Goal: Task Accomplishment & Management: Complete application form

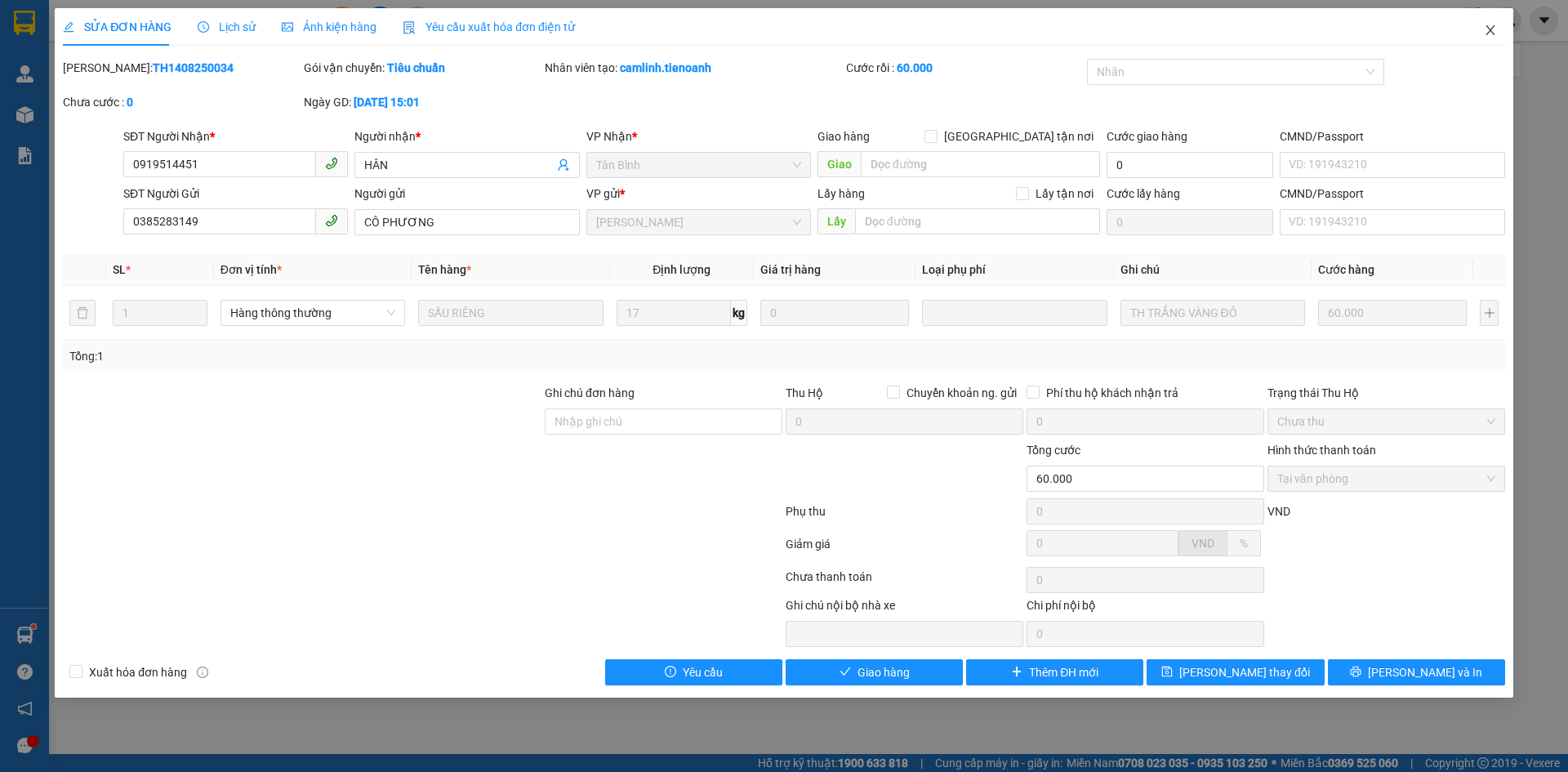
click at [1493, 24] on span "Close" at bounding box center [1490, 31] width 45 height 45
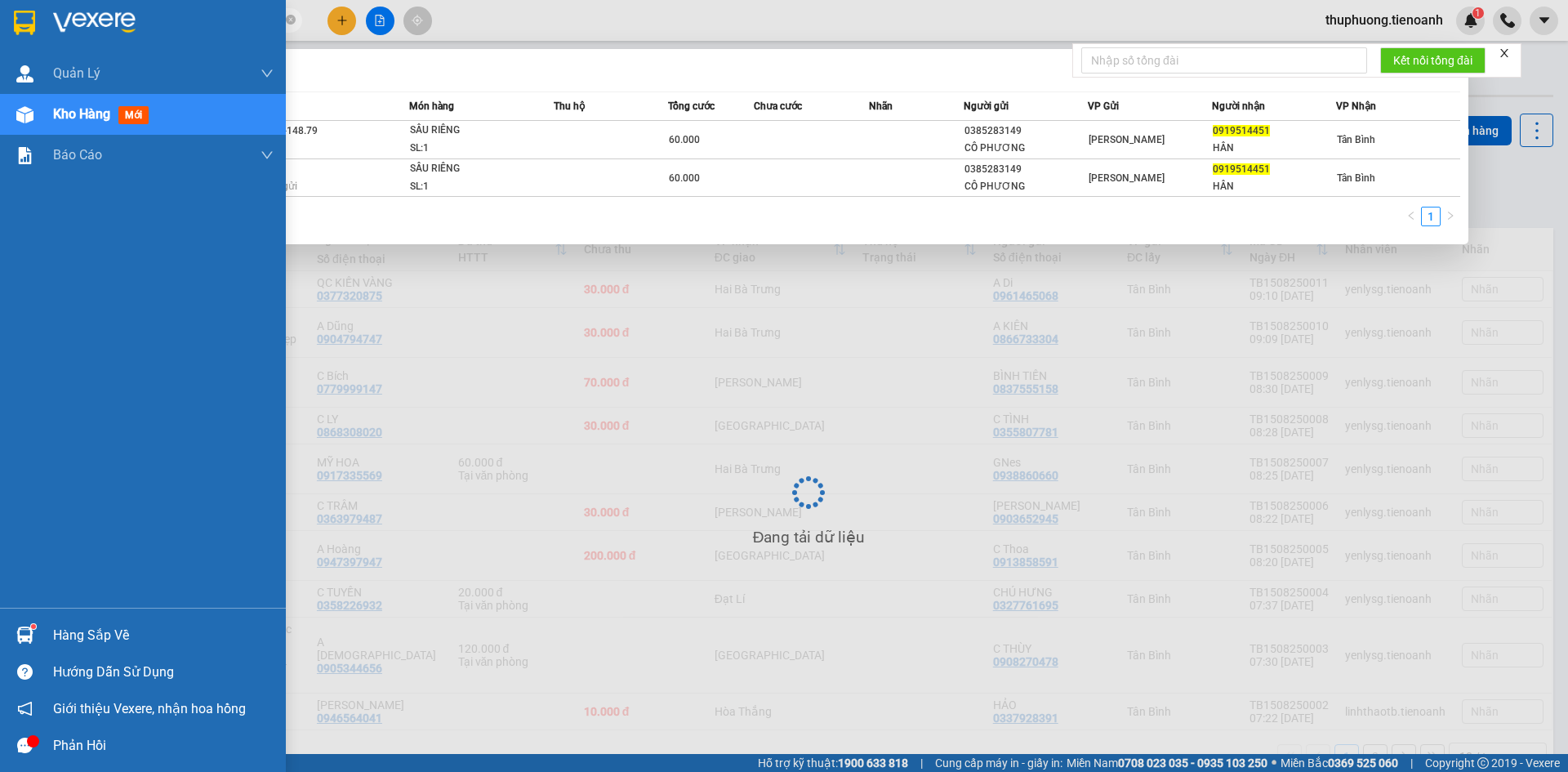
drag, startPoint x: 239, startPoint y: 23, endPoint x: 12, endPoint y: 2, distance: 228.0
click at [0, 1] on section "Kết quả tìm kiếm ( 2 ) Bộ lọc Mã ĐH Trạng thái Món hàng Thu hộ Tổng cước Chưa c…" at bounding box center [784, 386] width 1568 height 772
paste input "70621677"
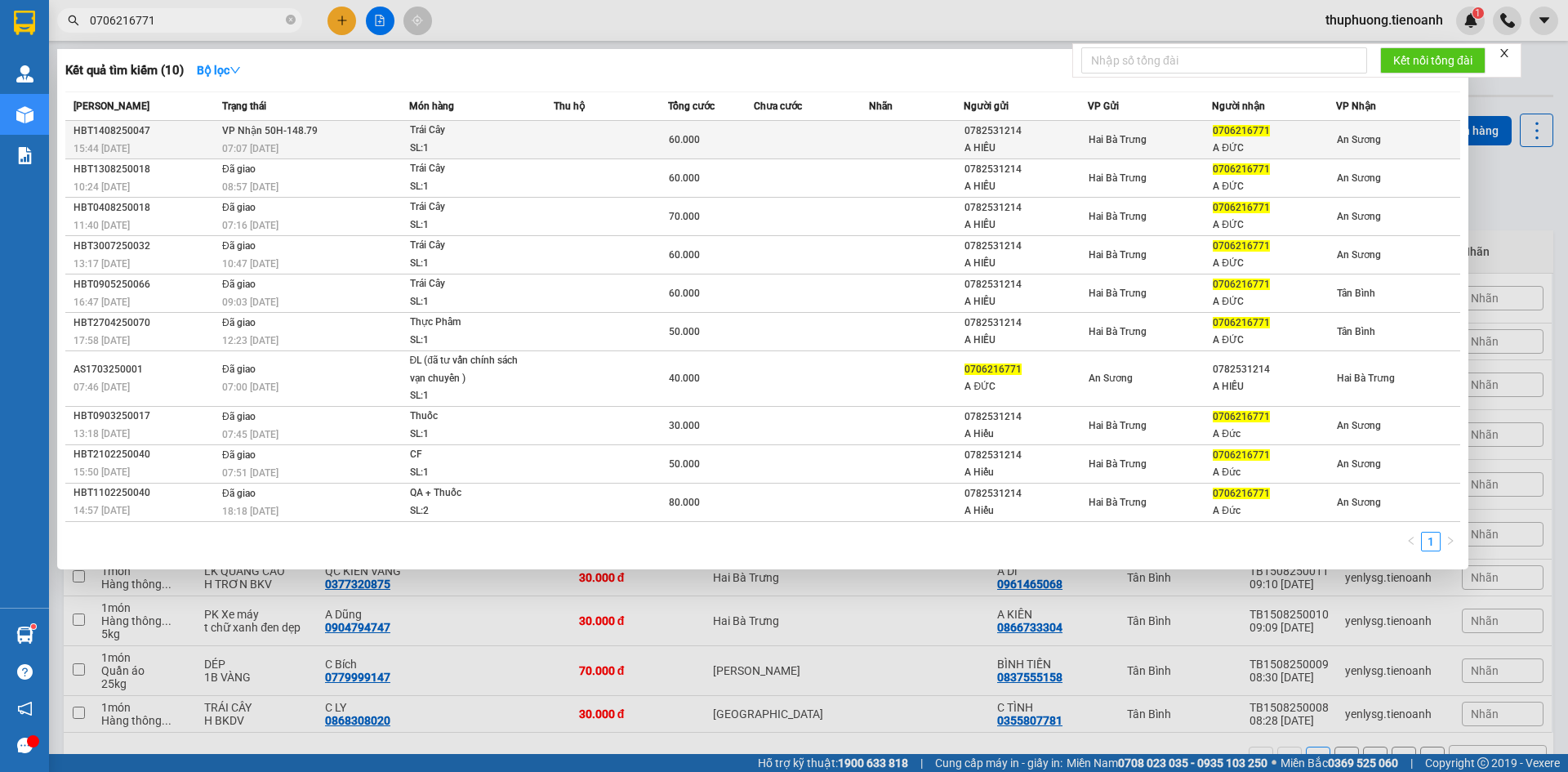
type input "0706216771"
click at [483, 134] on div "Trái Cây" at bounding box center [471, 131] width 123 height 18
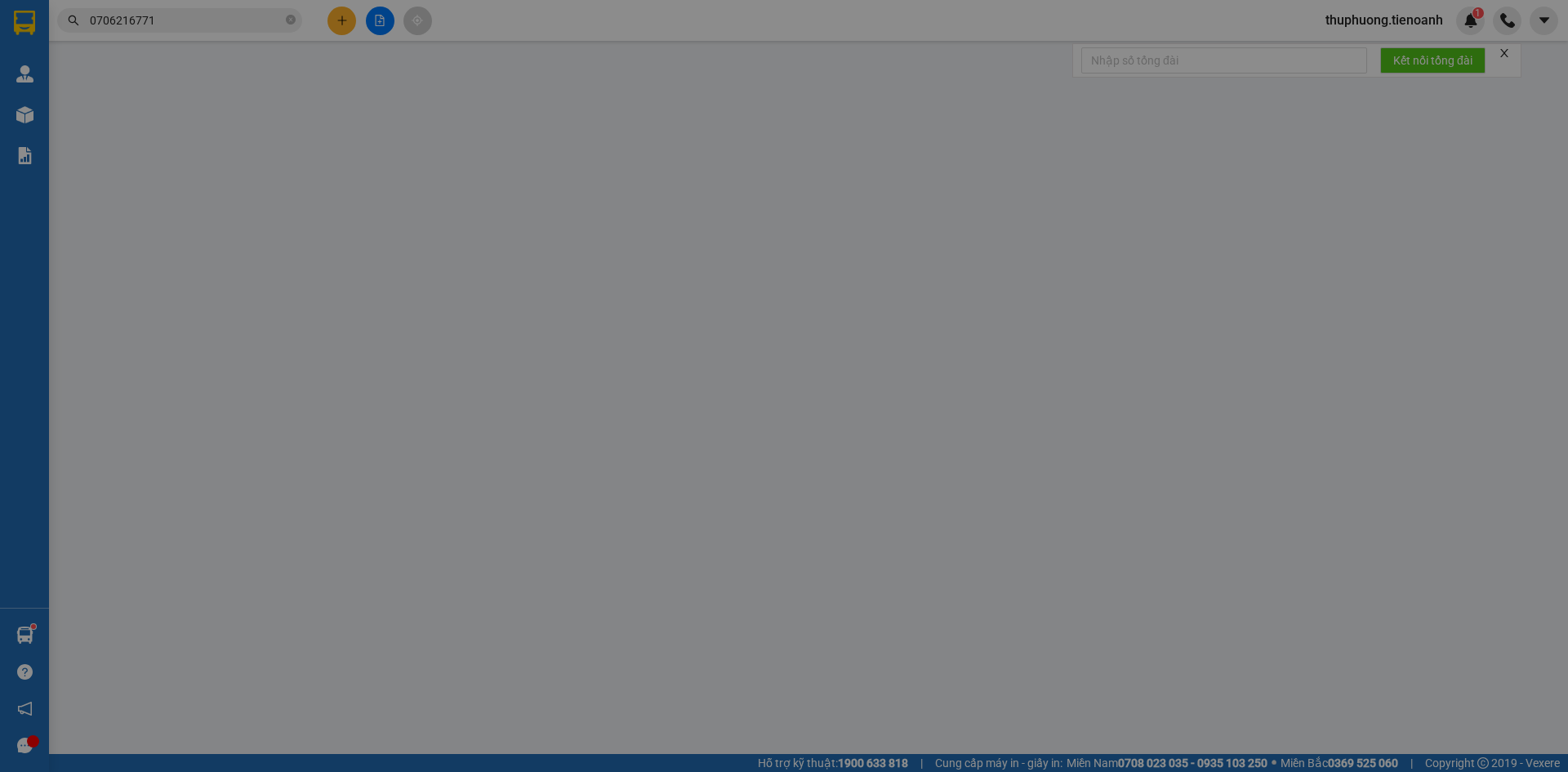
type input "0706216771"
type input "A ĐỨC"
type input "0782531214"
type input "A HIẾU"
type input "60.000"
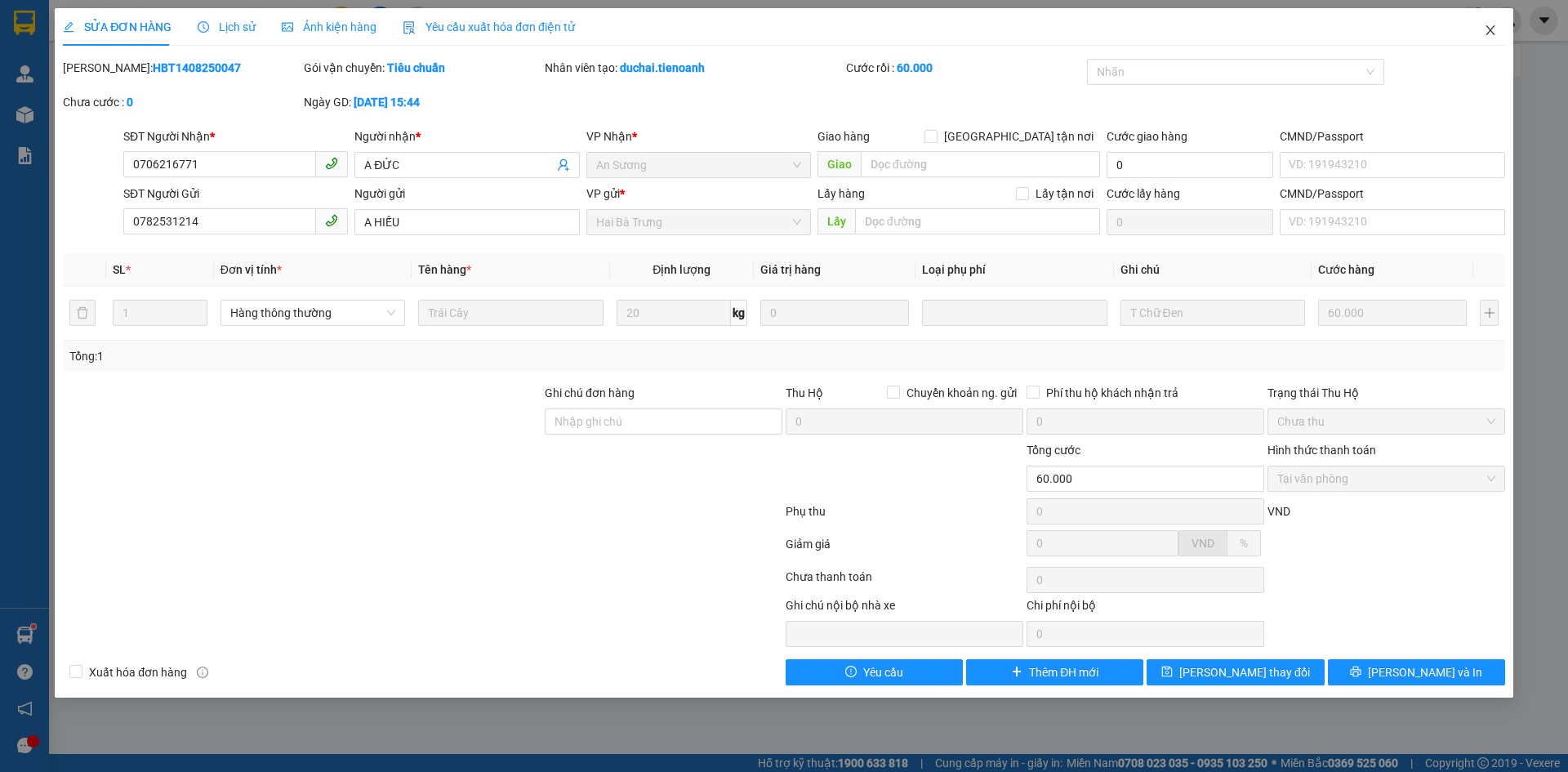
click at [1481, 34] on span "Close" at bounding box center [1490, 31] width 45 height 45
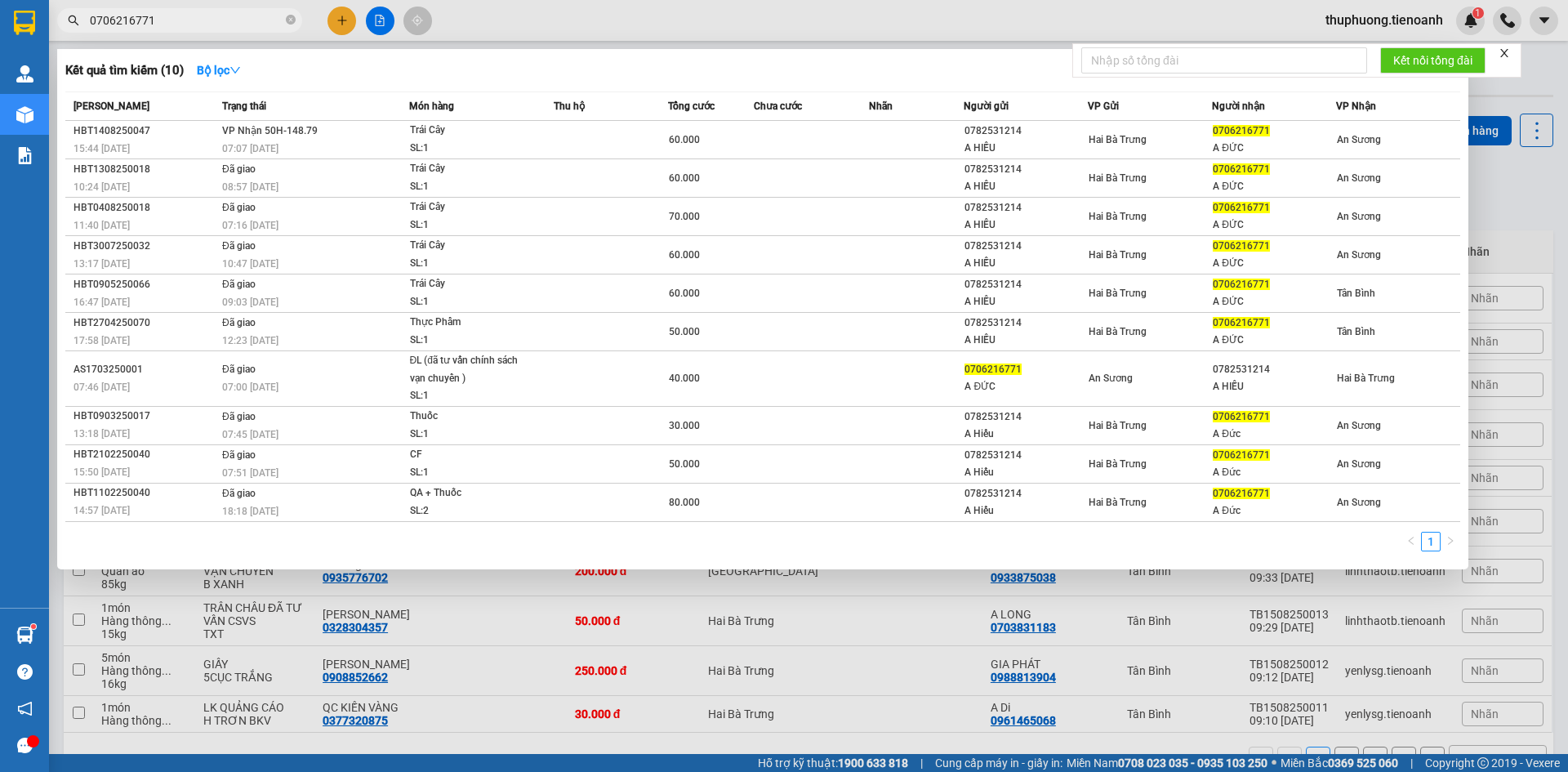
drag, startPoint x: 252, startPoint y: 13, endPoint x: 0, endPoint y: 10, distance: 252.0
click at [0, 12] on section "Kết quả tìm kiếm ( 10 ) Bộ lọc Mã ĐH Trạng thái Món hàng Thu hộ Tổng cước Chưa …" at bounding box center [784, 386] width 1568 height 772
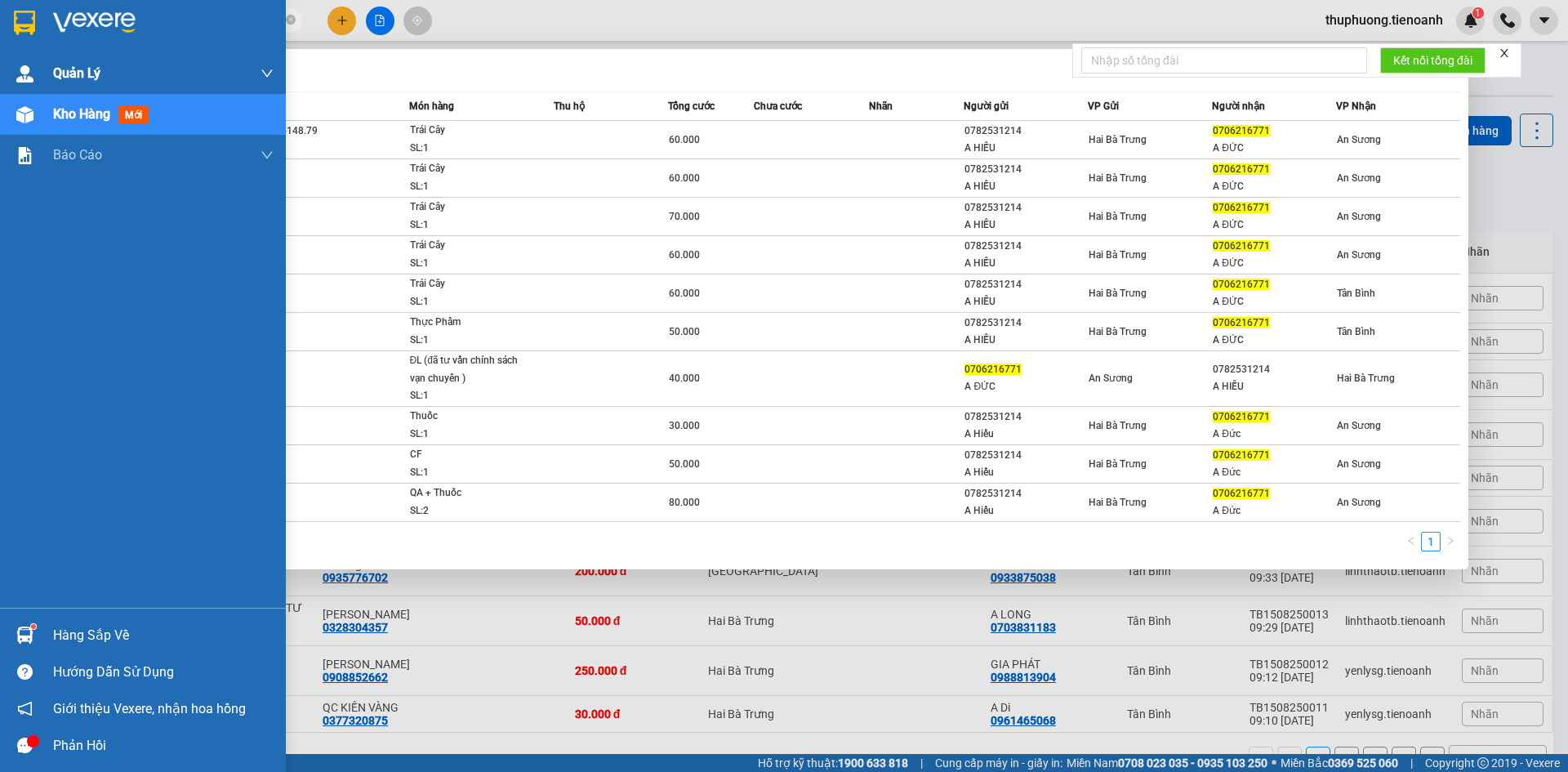
paste input "937566564"
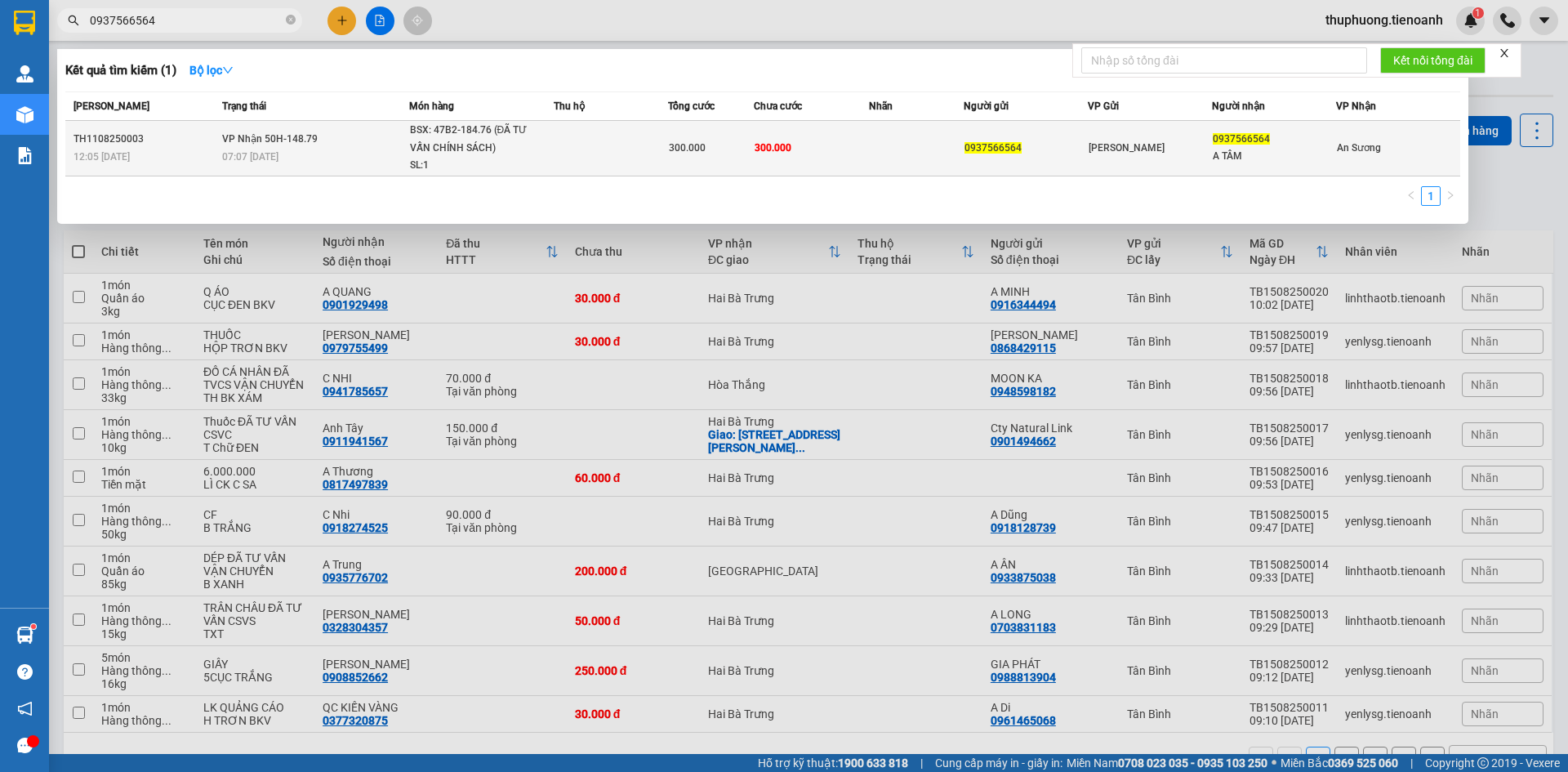
type input "0937566564"
click at [372, 149] on div "07:07 [DATE]" at bounding box center [315, 157] width 186 height 18
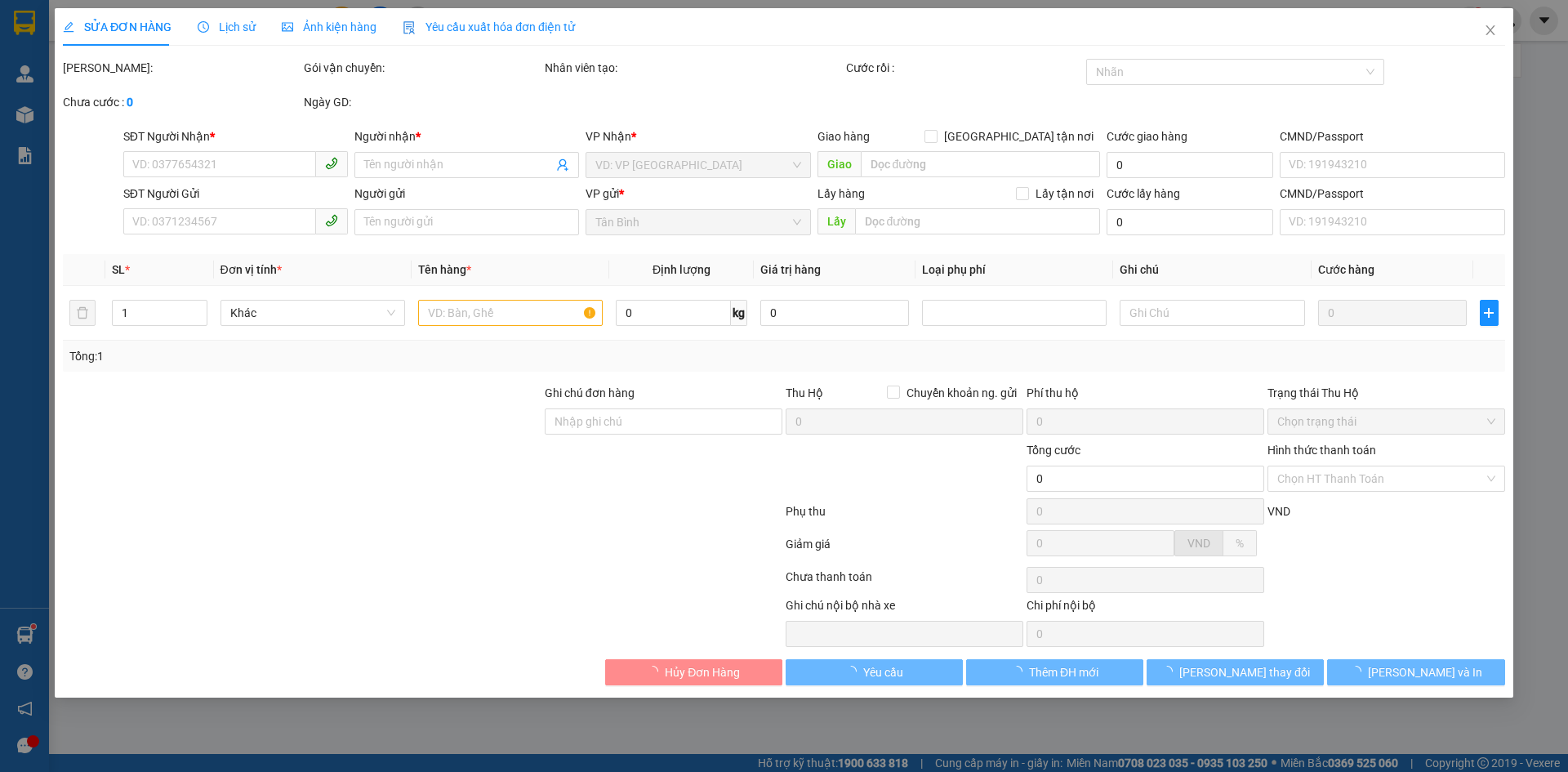
type input "0937566564"
type input "A TÂM"
type input "0937566564"
type input "300.000"
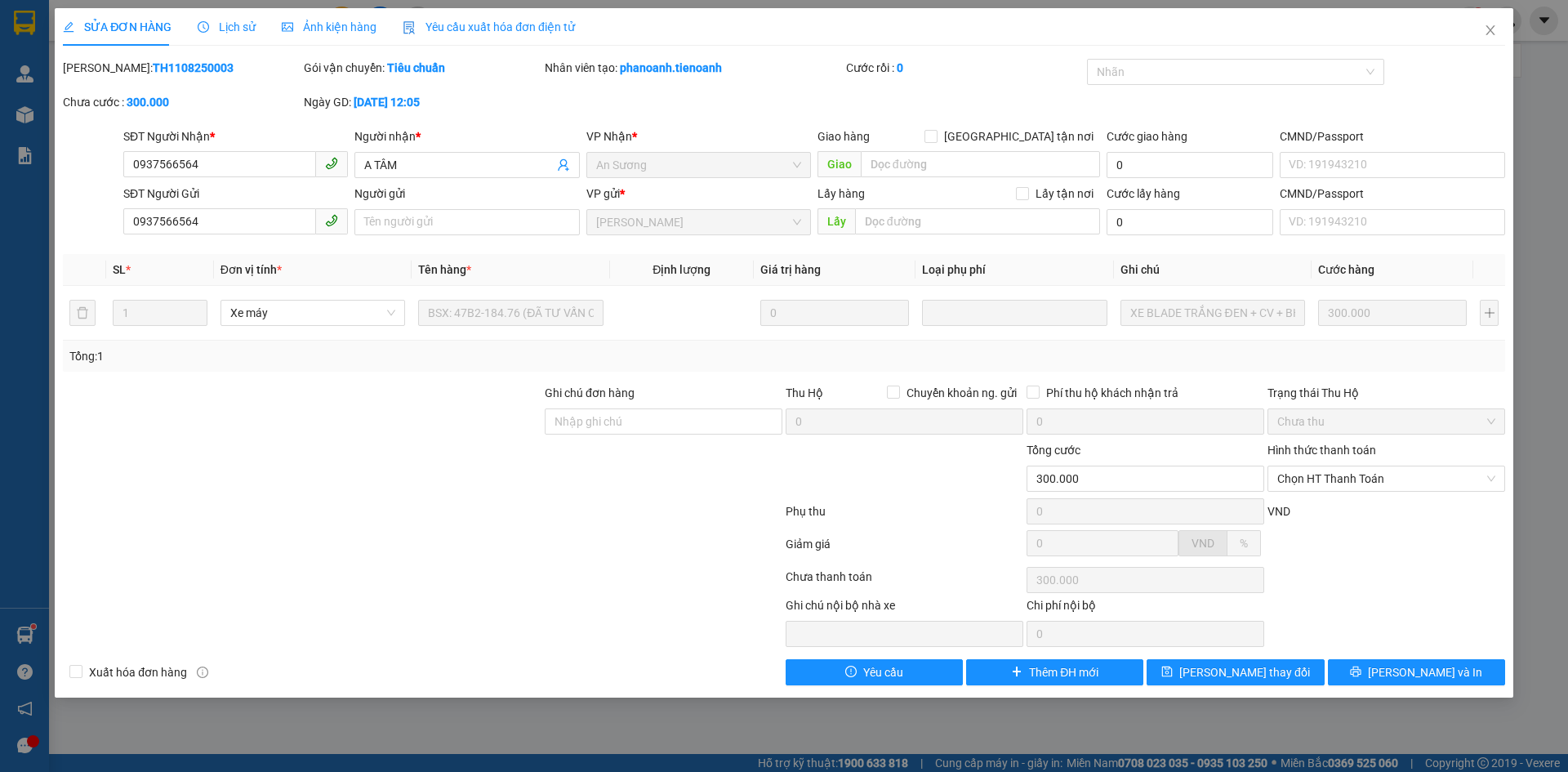
click at [241, 43] on div "Lịch sử" at bounding box center [227, 27] width 58 height 38
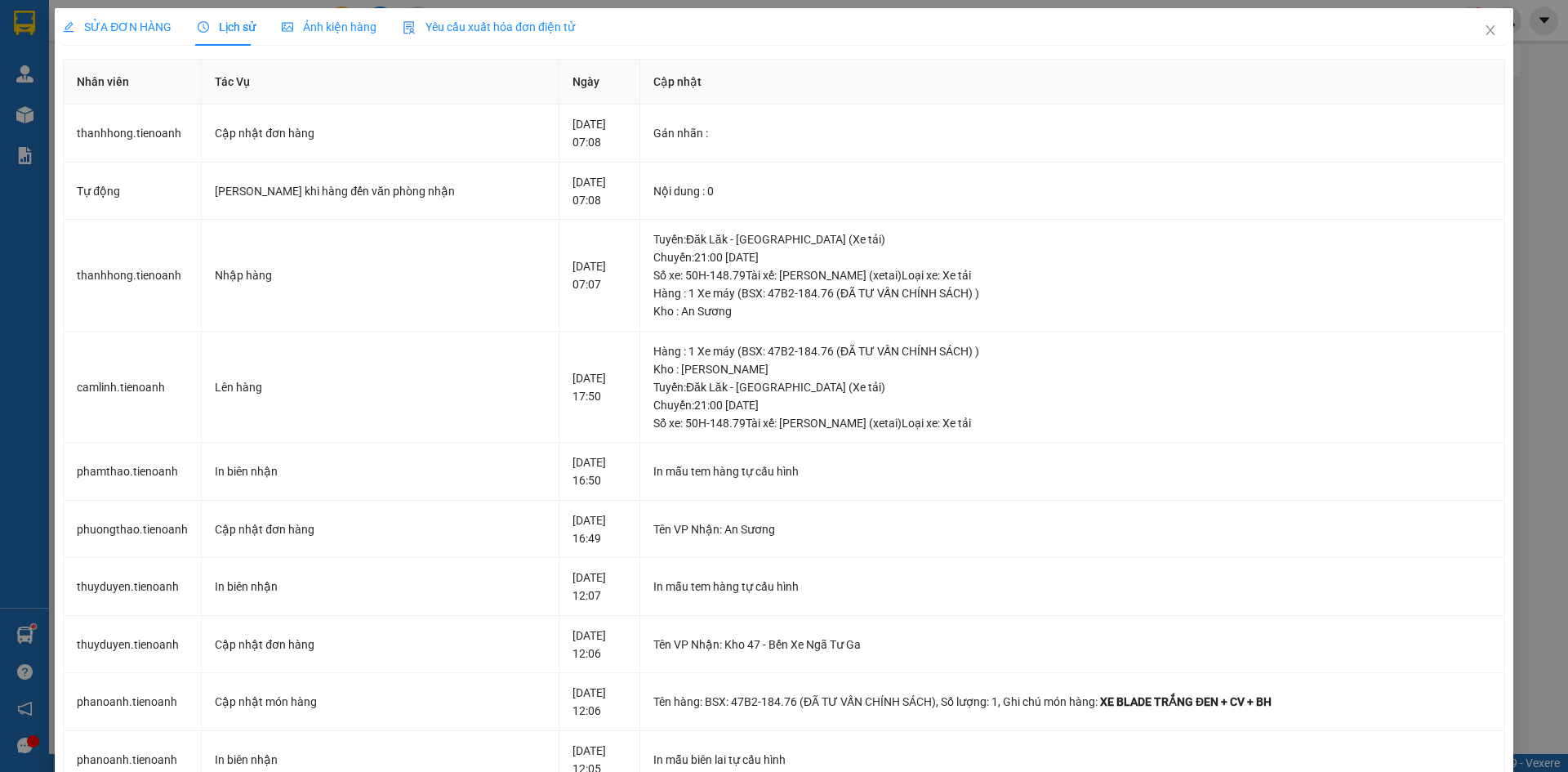
click at [120, 16] on div "SỬA ĐƠN HÀNG" at bounding box center [117, 27] width 109 height 38
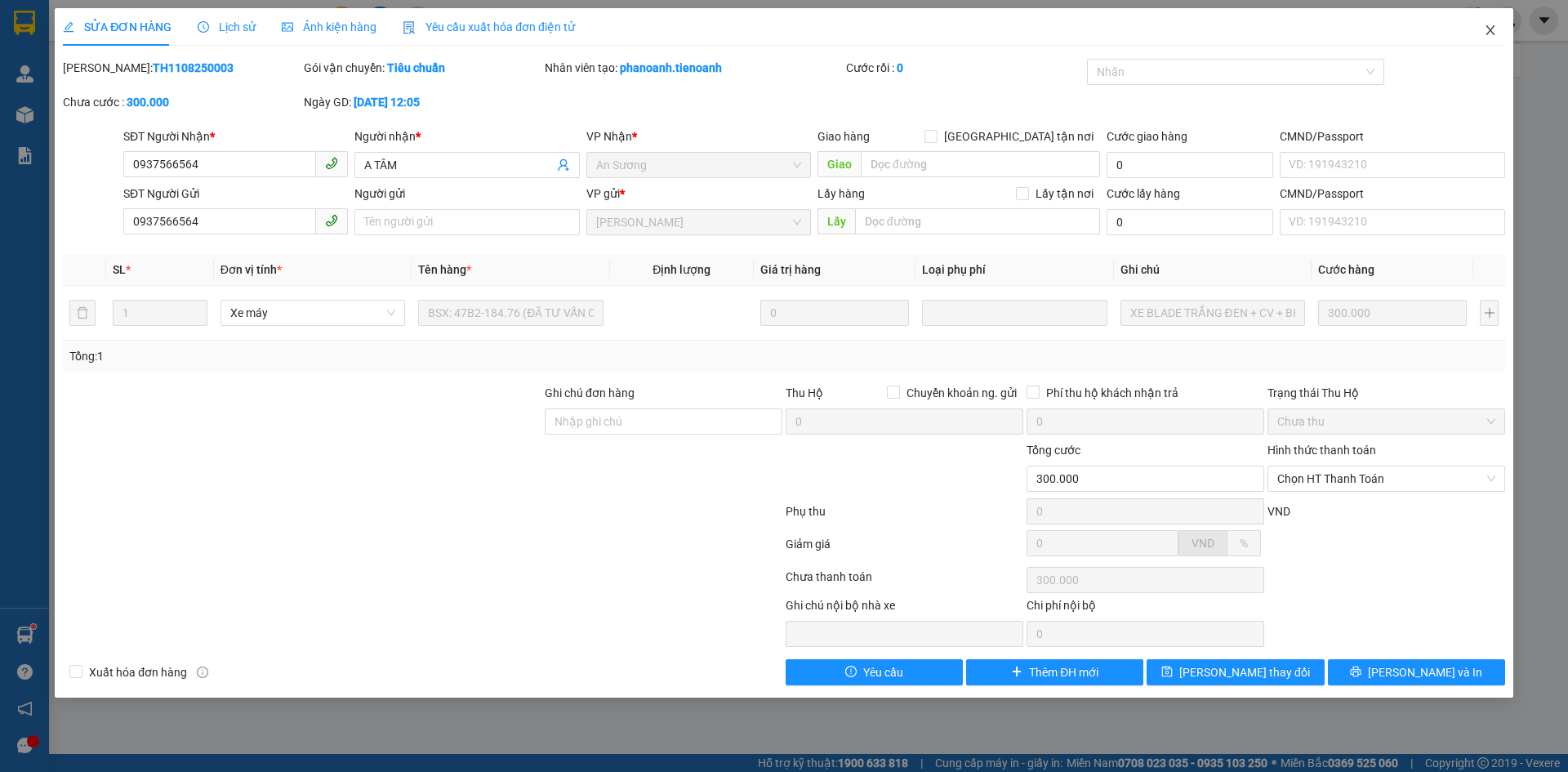
drag, startPoint x: 1506, startPoint y: 21, endPoint x: 1401, endPoint y: 7, distance: 105.9
click at [1500, 22] on span "Close" at bounding box center [1490, 31] width 45 height 45
click at [1492, 30] on div "thuphuong.tienoanh 1" at bounding box center [1440, 21] width 256 height 29
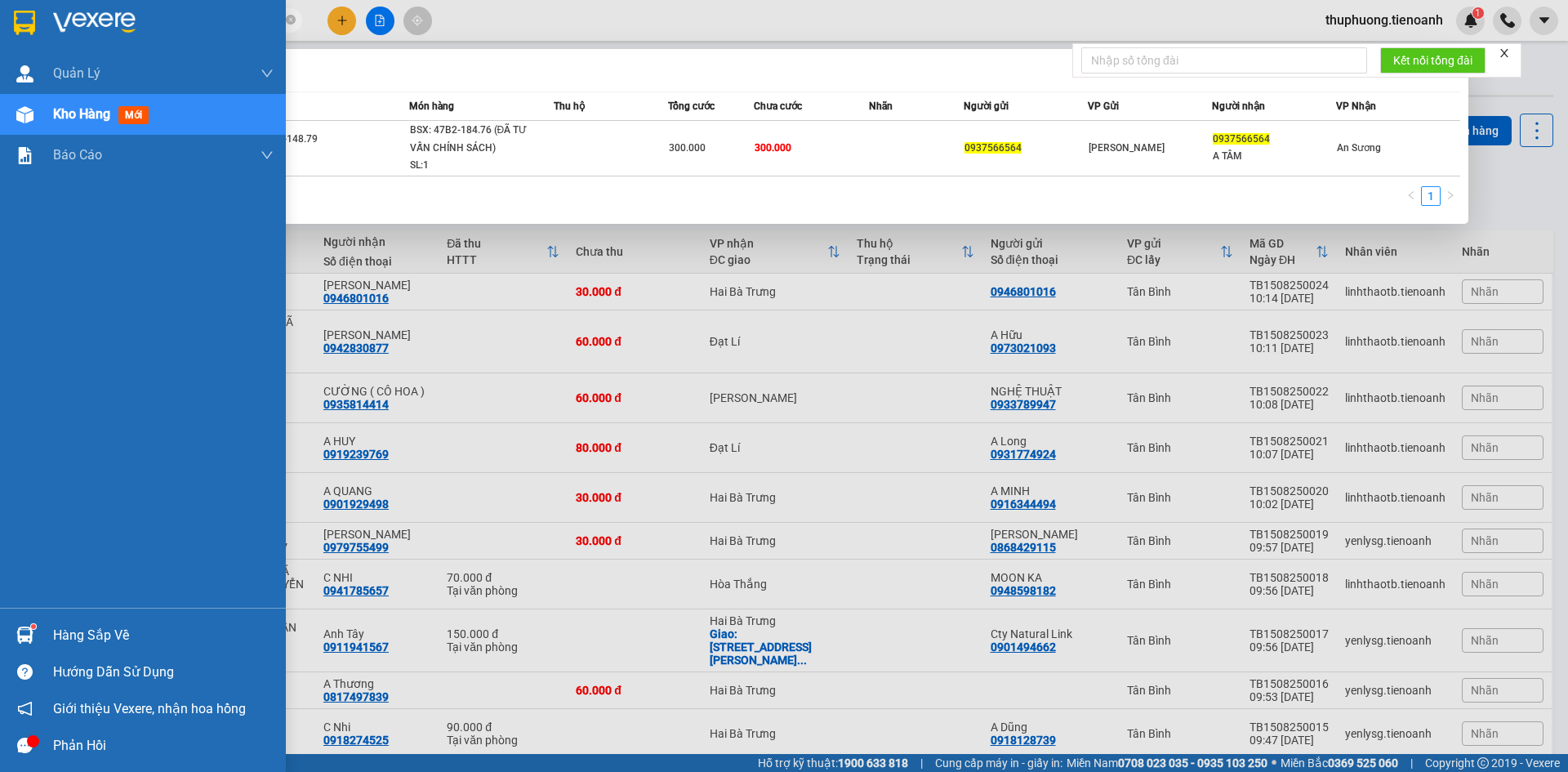
drag, startPoint x: 244, startPoint y: 16, endPoint x: 0, endPoint y: 27, distance: 244.2
click at [0, 27] on section "Kết quả tìm kiếm ( 1 ) Bộ lọc Mã ĐH Trạng thái Món hàng Thu hộ Tổng cước Chưa c…" at bounding box center [784, 386] width 1568 height 772
paste input "78751357"
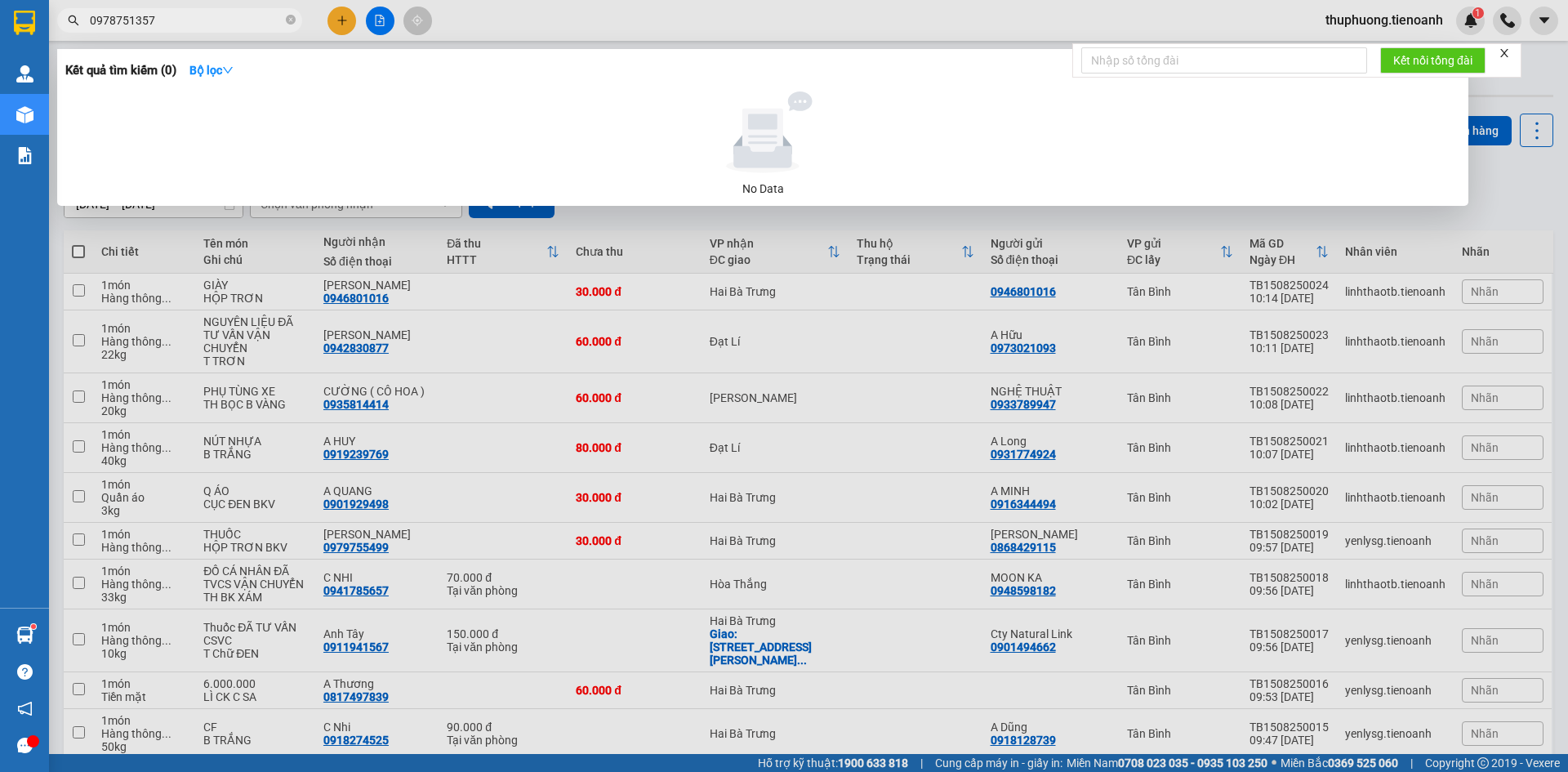
click at [208, 31] on span "0978751357" at bounding box center [179, 21] width 245 height 25
click at [88, 17] on span "0978751357" at bounding box center [179, 21] width 245 height 25
click at [92, 26] on input "0978751357" at bounding box center [186, 21] width 193 height 18
click at [193, 20] on input "0978751357" at bounding box center [186, 21] width 193 height 18
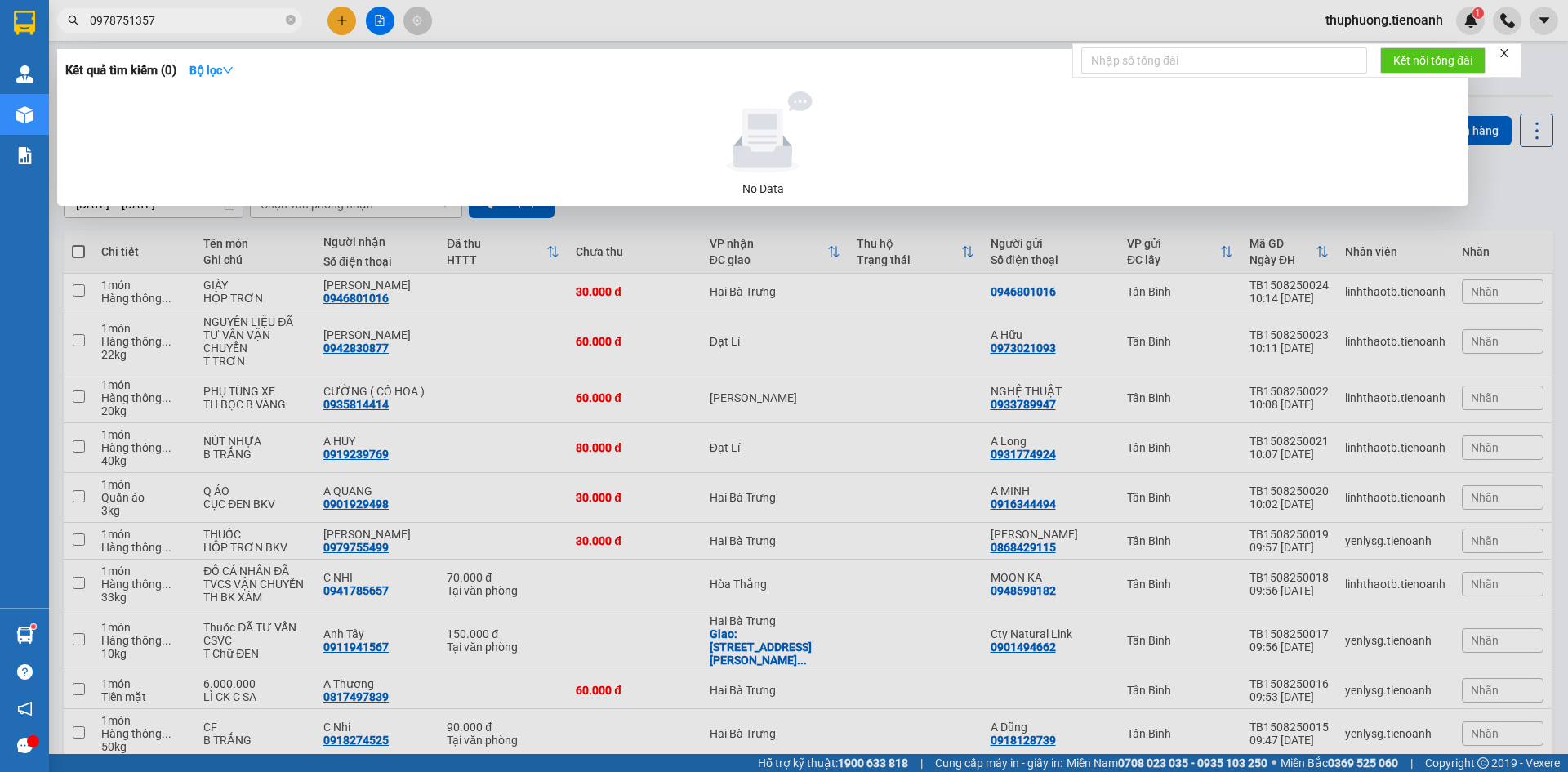
drag, startPoint x: 209, startPoint y: 29, endPoint x: 0, endPoint y: 19, distance: 209.2
click at [0, 20] on section "Kết quả tìm kiếm ( 0 ) Bộ lọc No Data 0978751357 thuphuong.tienoanh 1 Quản [PER…" at bounding box center [784, 386] width 1568 height 772
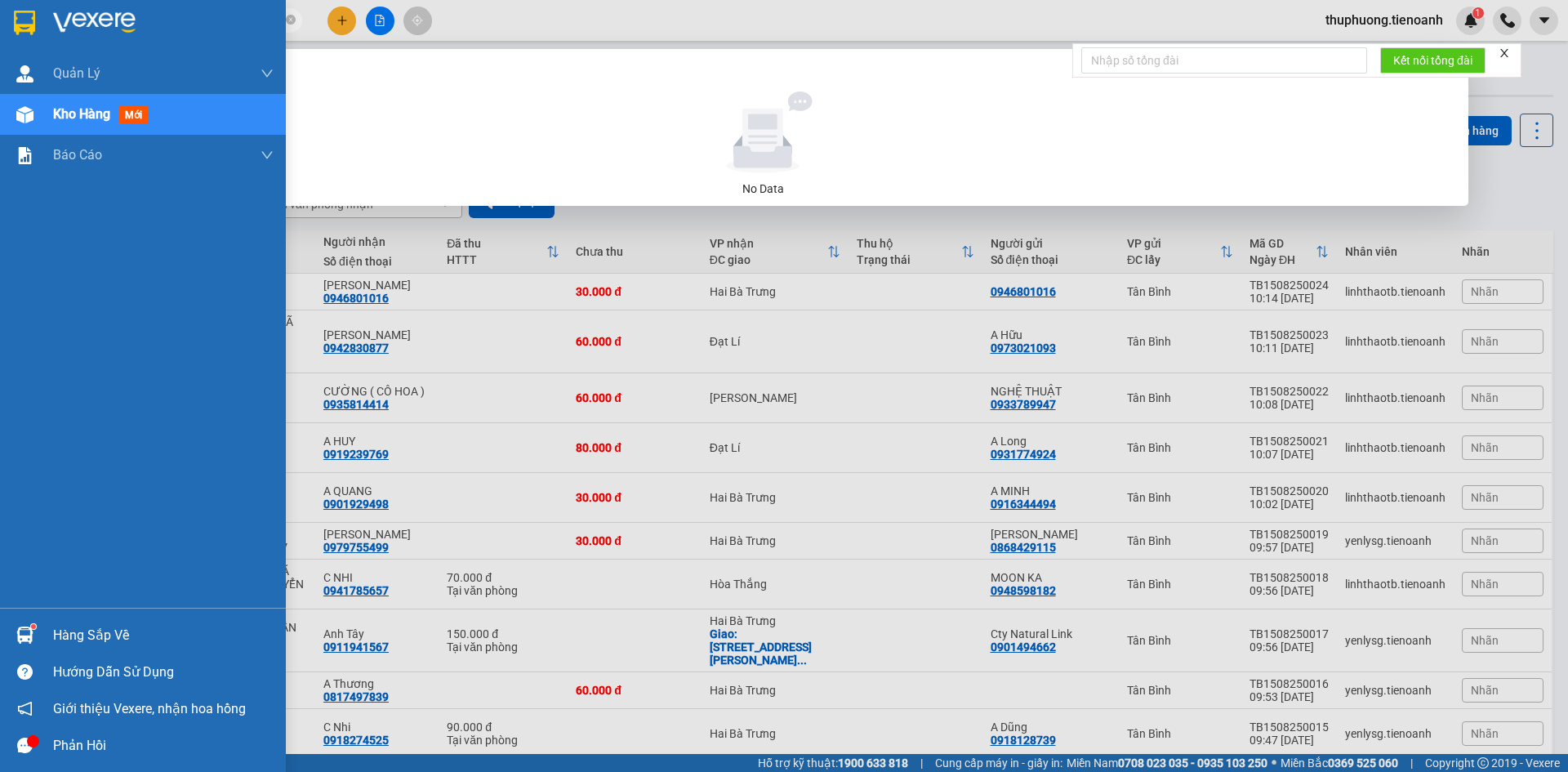
paste input "869018002"
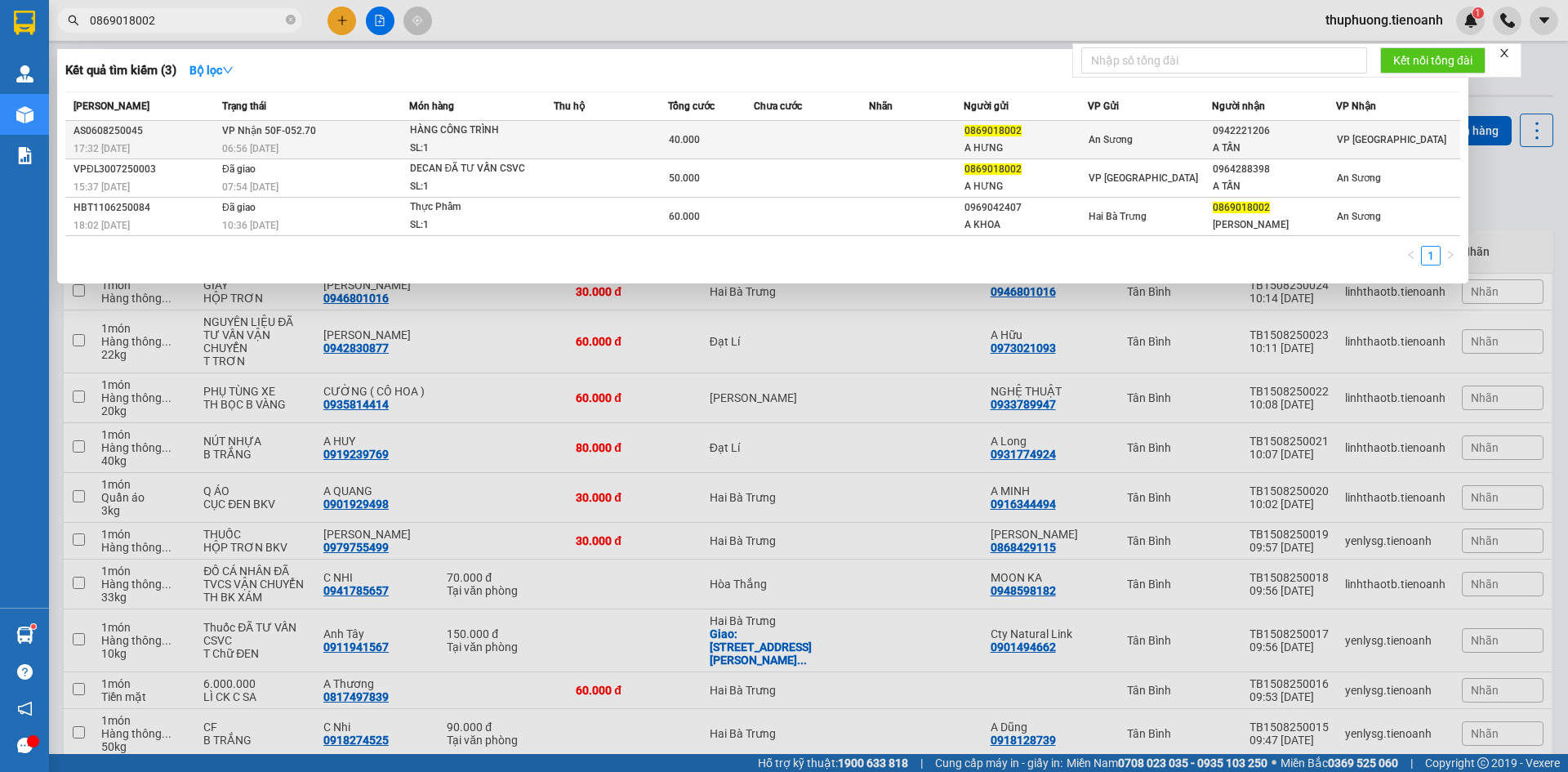
type input "0869018002"
click at [349, 134] on td "VP Nhận 50F-052.70 06:56 [DATE]" at bounding box center [313, 140] width 191 height 39
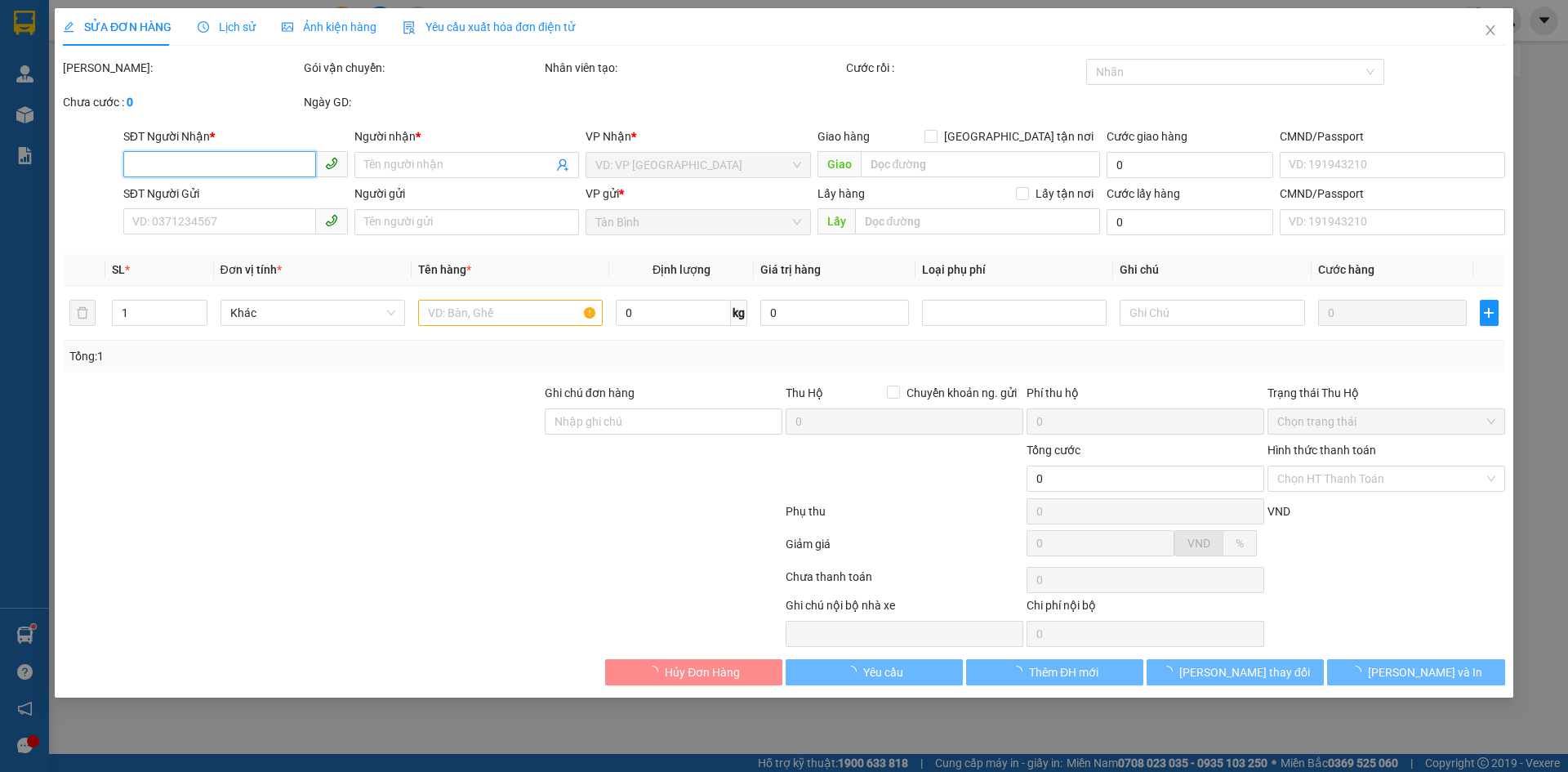
type input "0942221206"
type input "A TẤN"
type input "0869018002"
type input "A HƯNG"
type input "NN: 0978751357 [PERSON_NAME]"
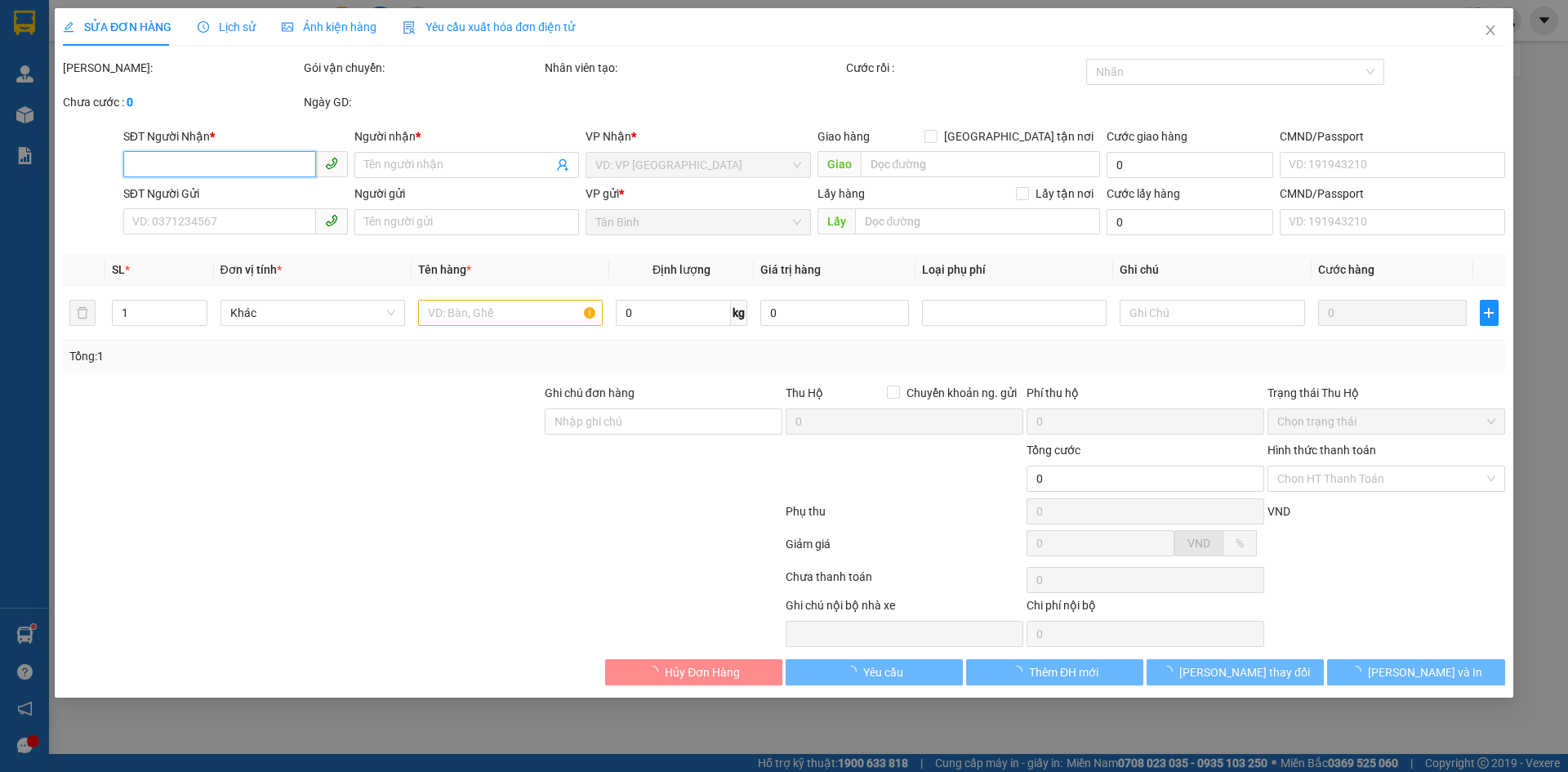
type input "40.000"
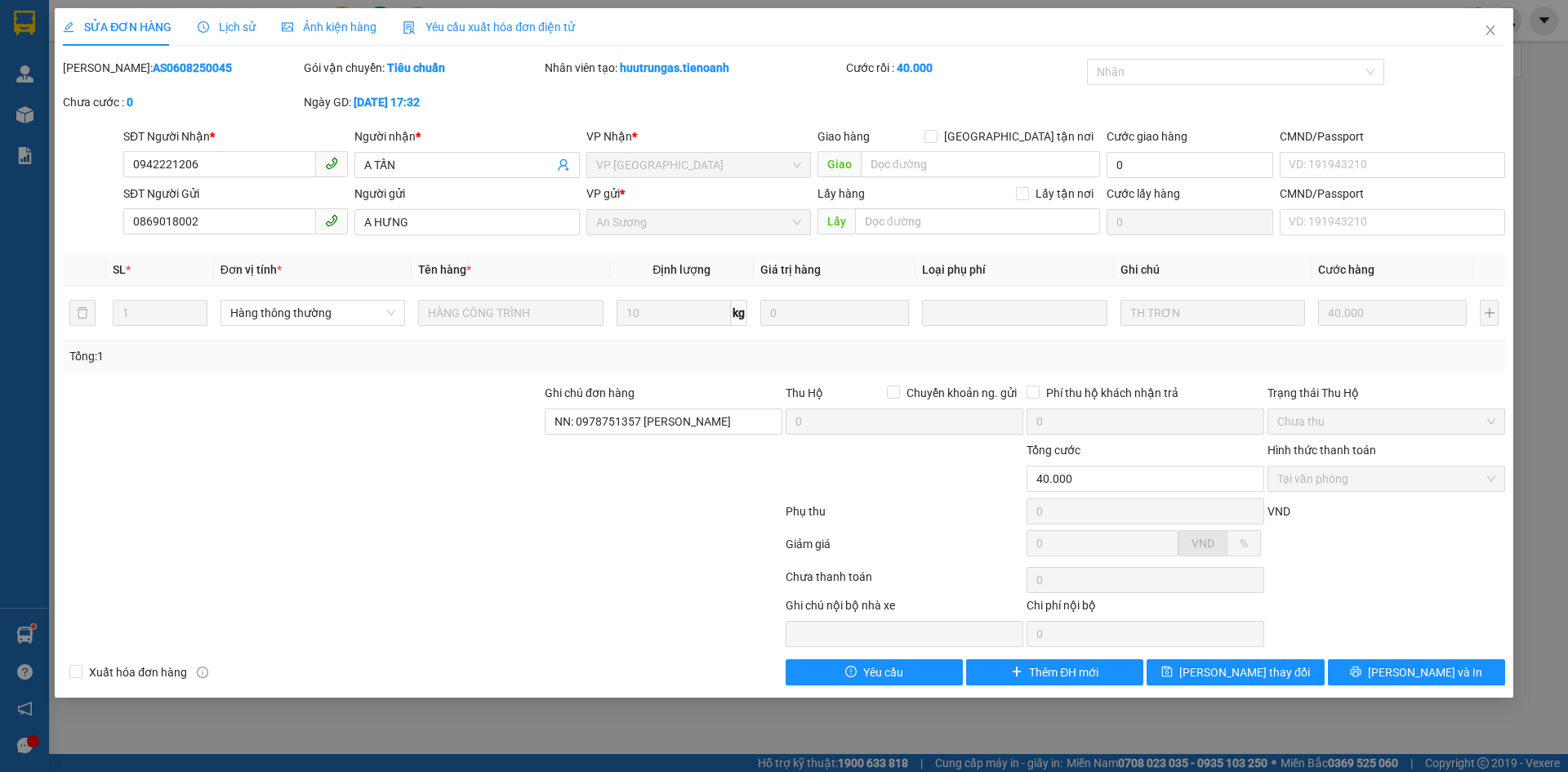
click at [222, 16] on div "Lịch sử" at bounding box center [227, 27] width 58 height 38
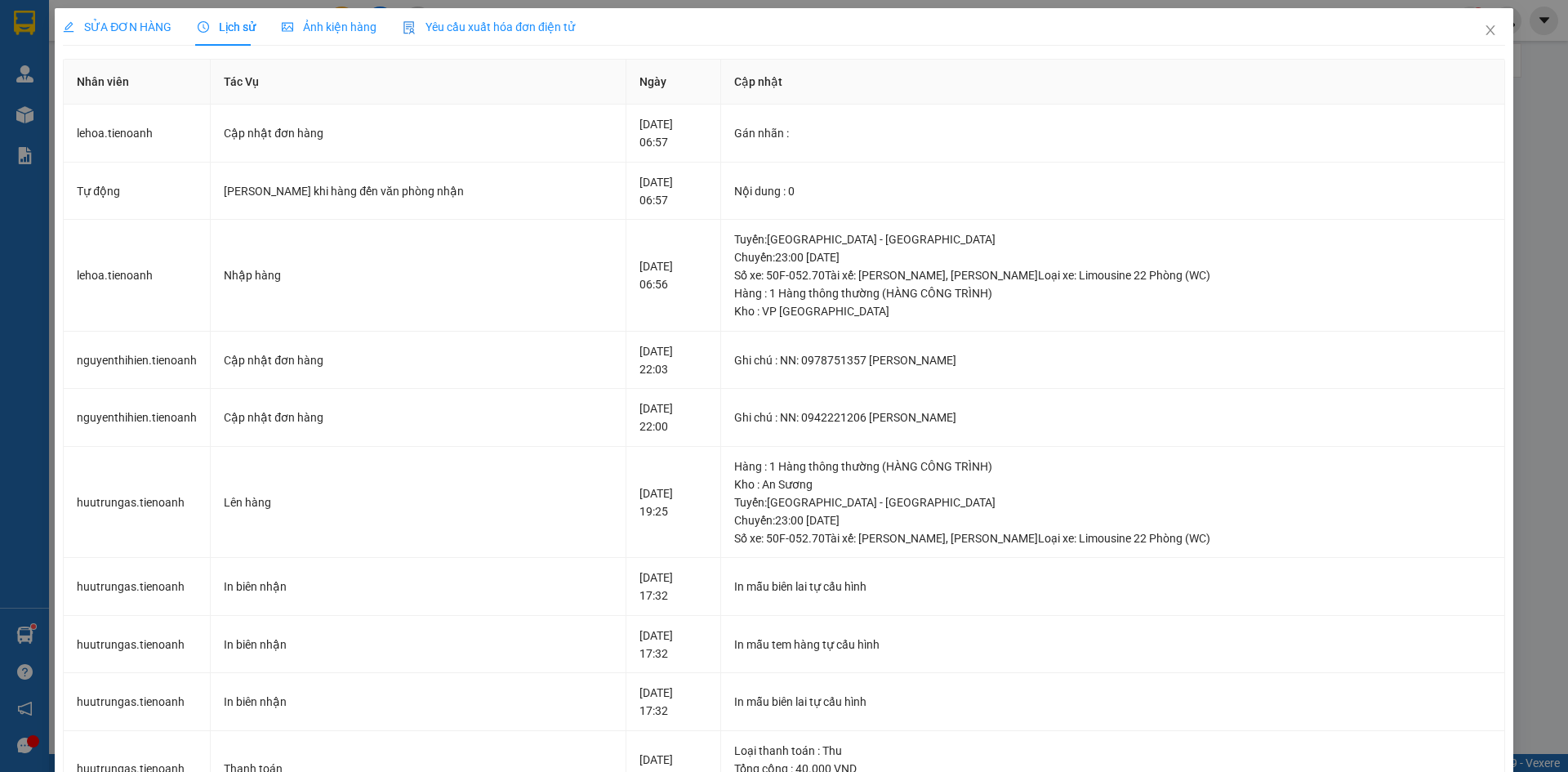
click at [144, 30] on span "SỬA ĐƠN HÀNG" at bounding box center [117, 27] width 109 height 13
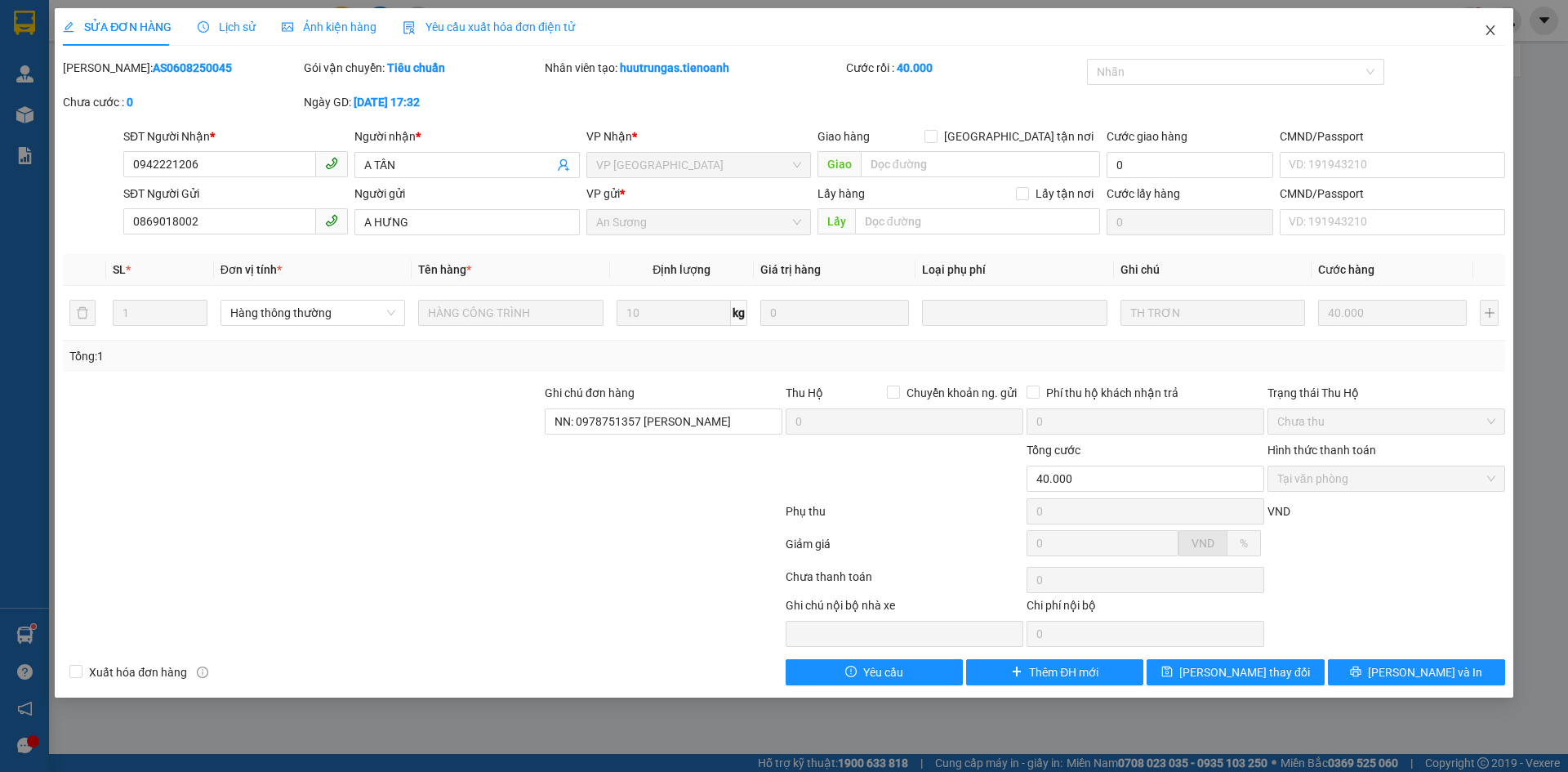
click at [1496, 31] on icon "close" at bounding box center [1490, 31] width 13 height 13
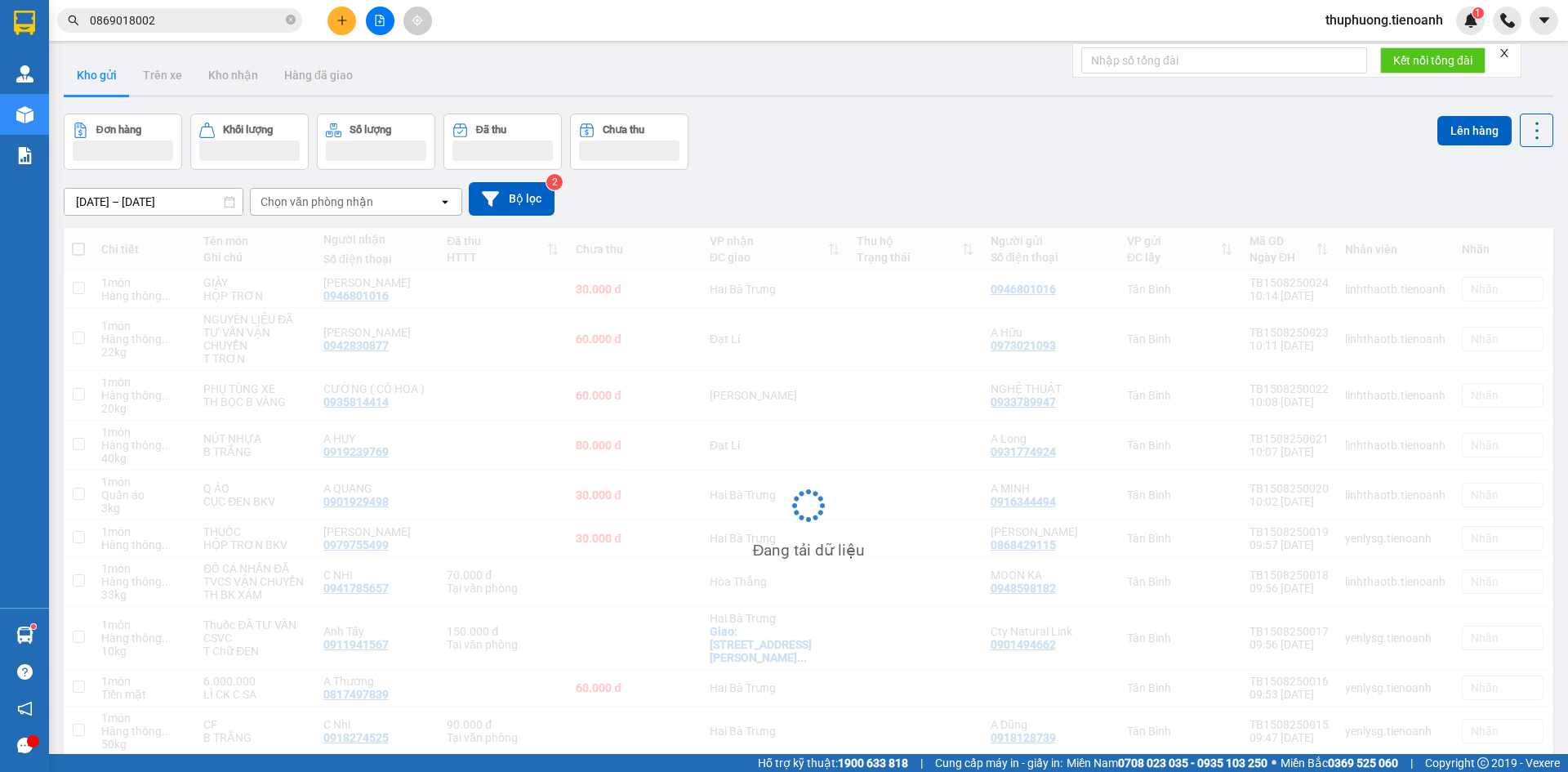
drag, startPoint x: 186, startPoint y: 22, endPoint x: 0, endPoint y: -12, distance: 189.1
click at [0, 0] on html "Kết quả tìm kiếm ( 3 ) Bộ lọc Mã ĐH Trạng thái Món hàng Thu hộ Tổng cước Chưa c…" at bounding box center [784, 386] width 1568 height 772
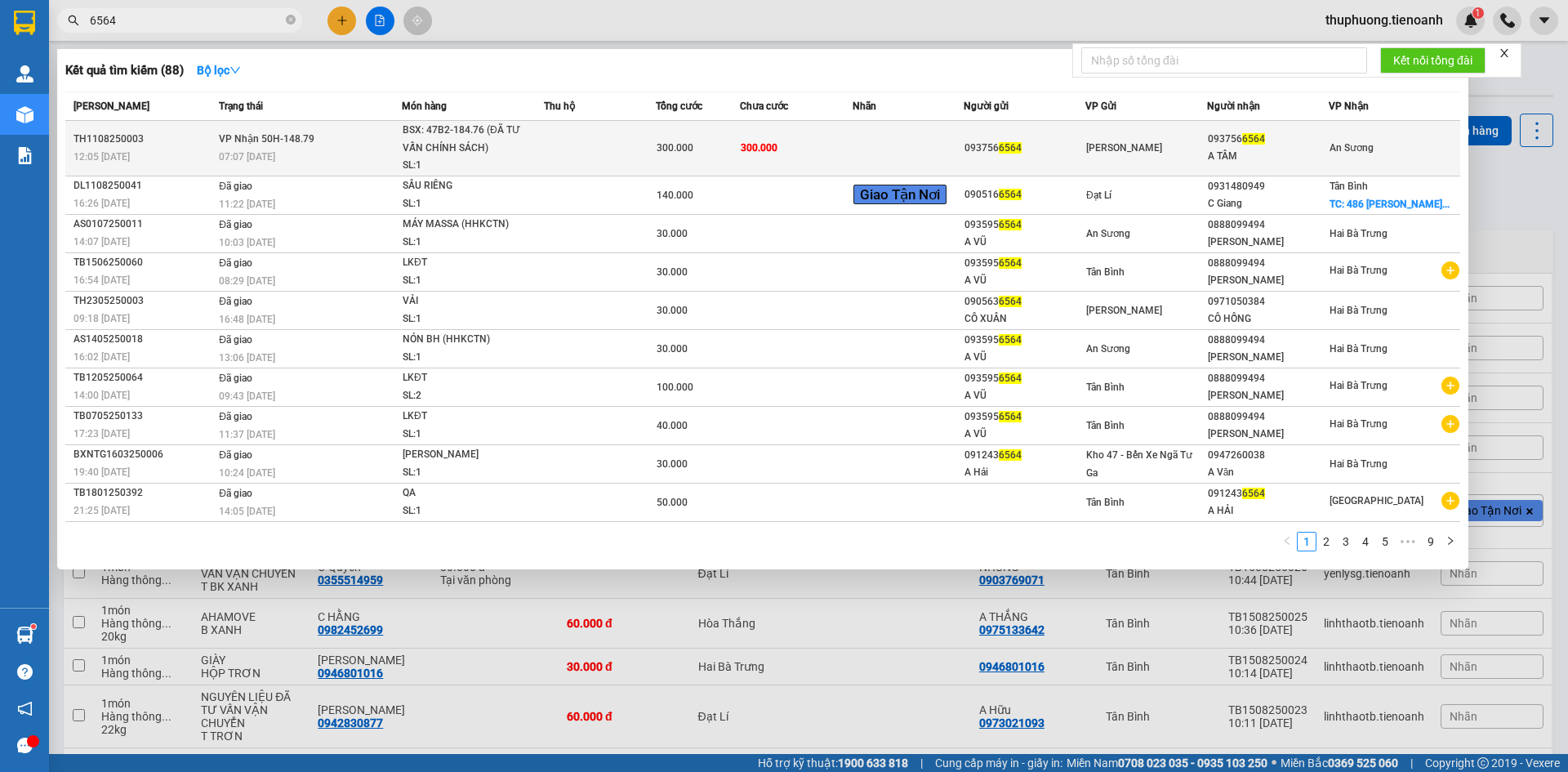
type input "6564"
click at [1003, 148] on div "093756 6564" at bounding box center [1024, 148] width 120 height 17
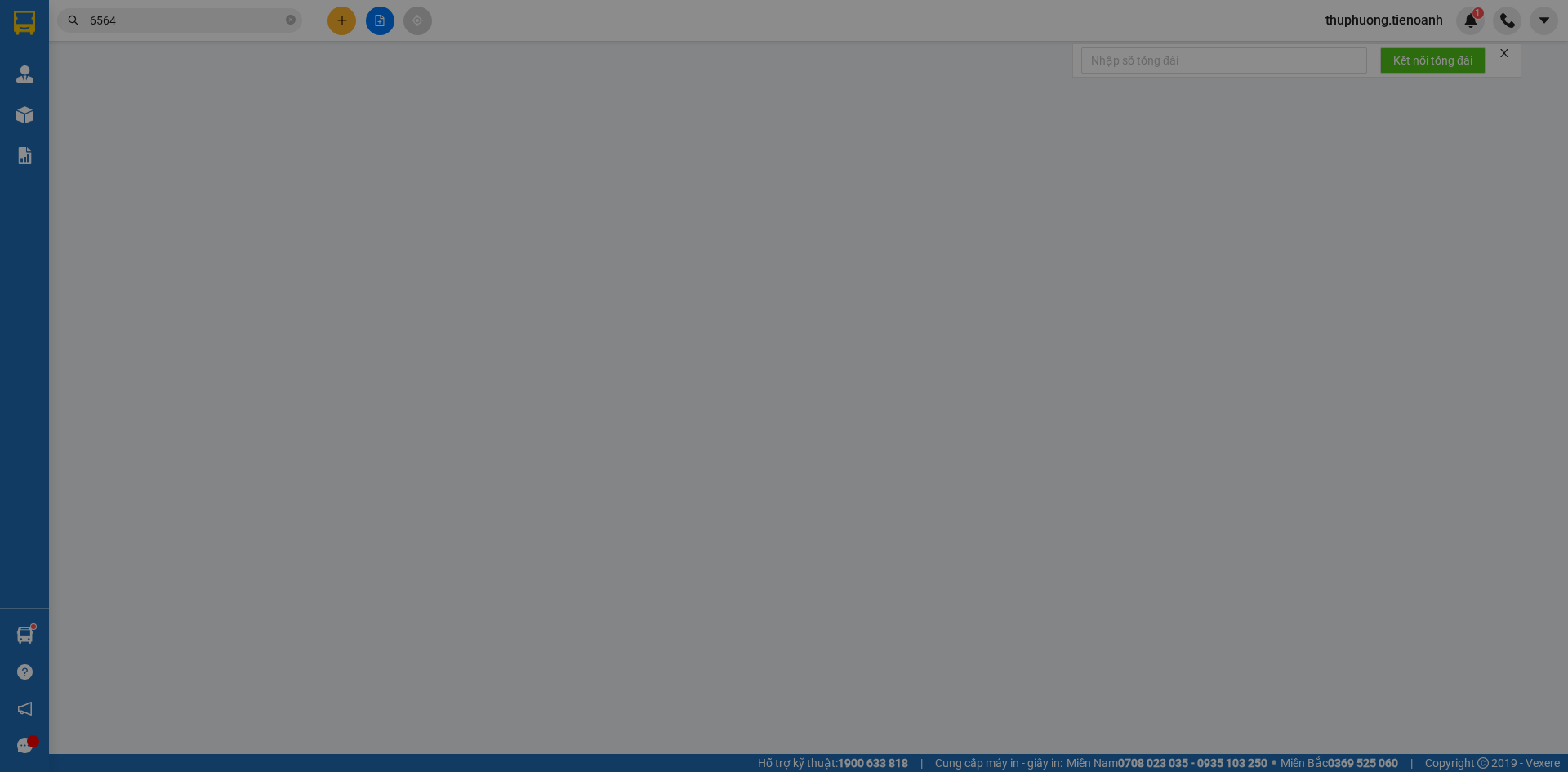
type input "0937566564"
type input "A TÂM"
type input "0937566564"
type input "300.000"
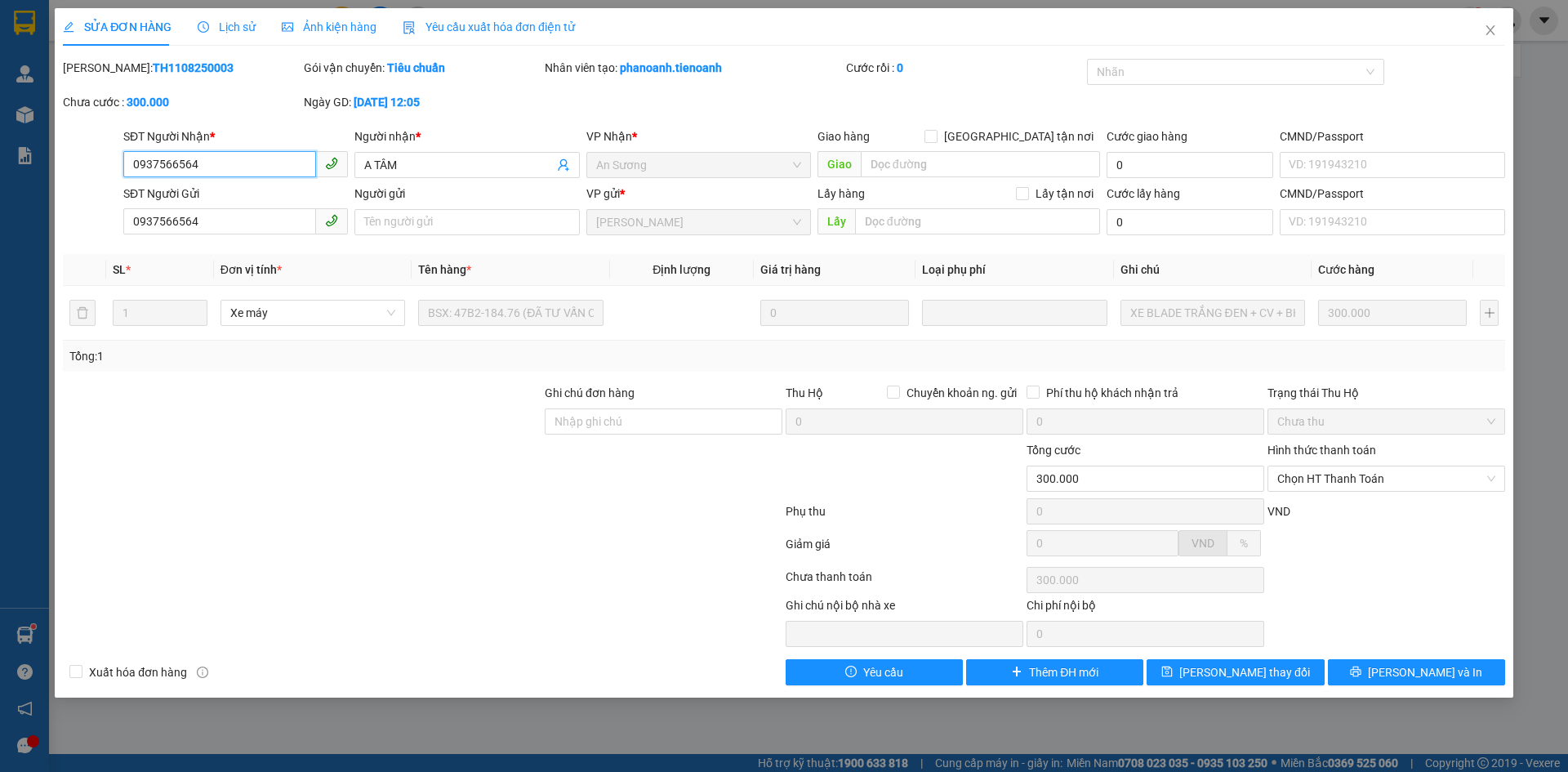
click at [202, 167] on input "0937566564" at bounding box center [220, 164] width 193 height 26
click at [258, 38] on div "SỬA ĐƠN HÀNG Lịch sử Ảnh kiện hàng Yêu cầu xuất hóa đơn điện tử" at bounding box center [318, 27] width 512 height 38
click at [240, 32] on span "Lịch sử" at bounding box center [227, 27] width 58 height 13
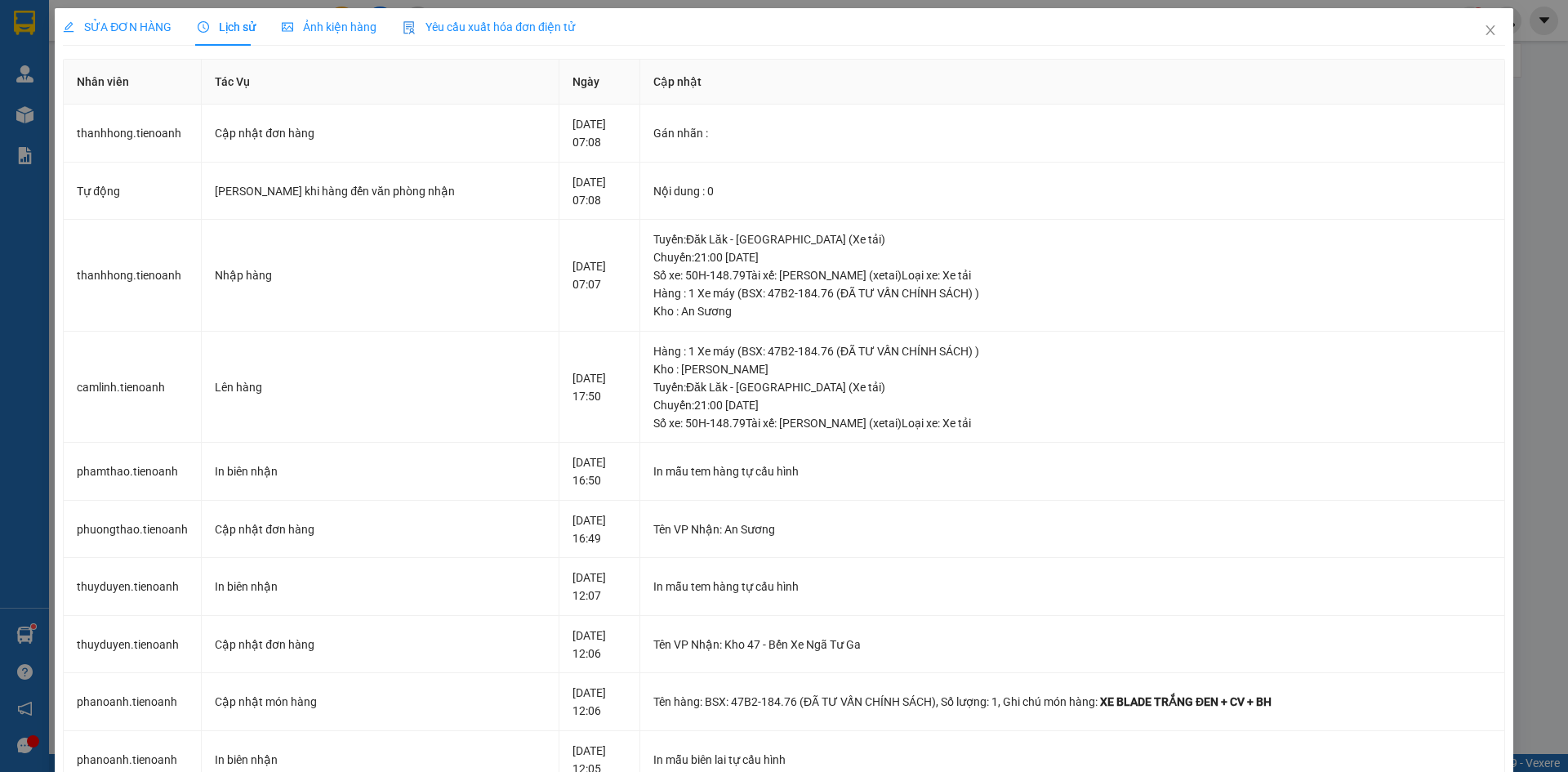
click at [147, 21] on span "SỬA ĐƠN HÀNG" at bounding box center [117, 27] width 109 height 13
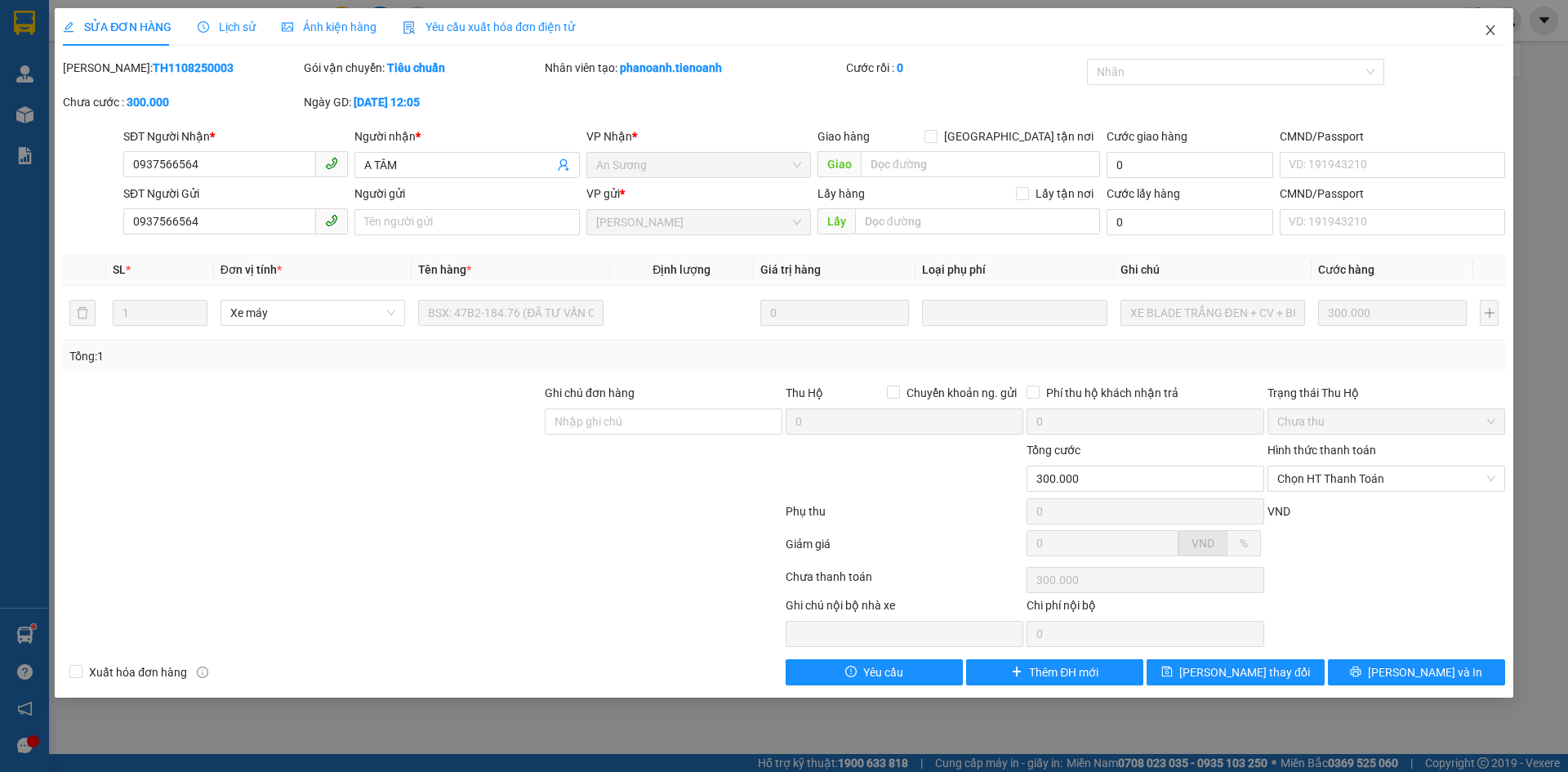
click at [1489, 18] on span "Close" at bounding box center [1490, 31] width 45 height 45
